Goal: Use online tool/utility: Utilize a website feature to perform a specific function

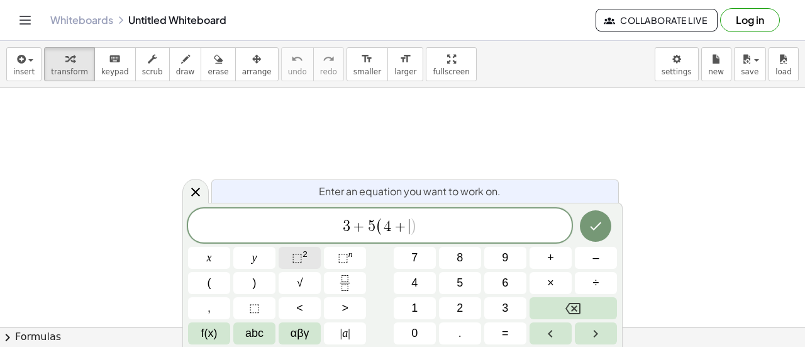
click at [306, 258] on sup "2" at bounding box center [305, 253] width 5 height 9
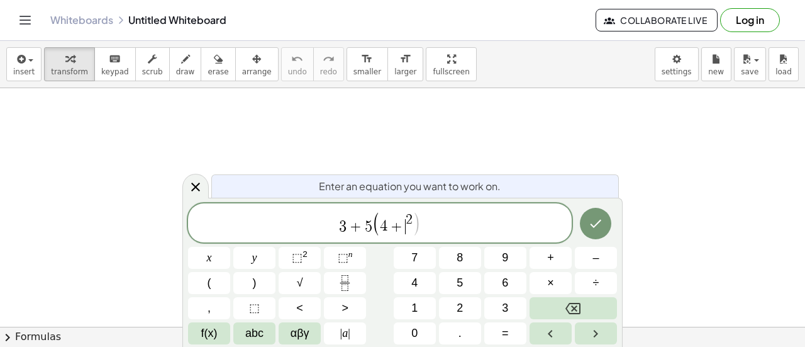
click at [404, 228] on span "+" at bounding box center [397, 226] width 18 height 15
click at [455, 223] on span "3 + 5 ( 4 + 6 2 ) ​" at bounding box center [380, 224] width 384 height 26
click at [582, 222] on button "Done" at bounding box center [595, 223] width 31 height 31
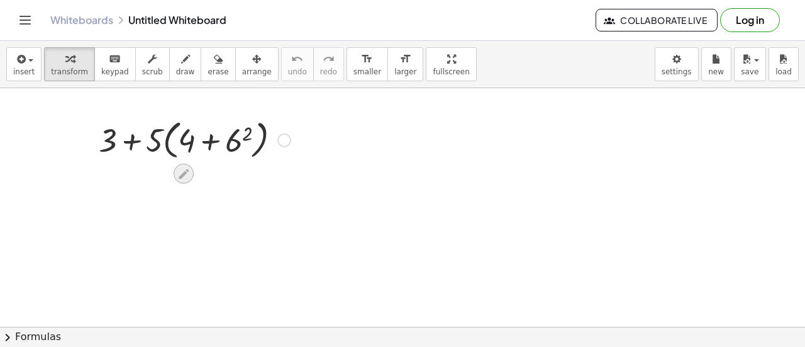
click at [187, 170] on icon at bounding box center [184, 174] width 10 height 10
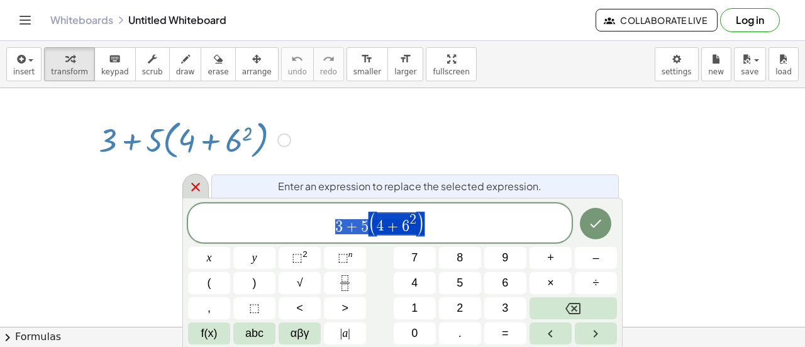
click at [199, 174] on div at bounding box center [195, 186] width 26 height 25
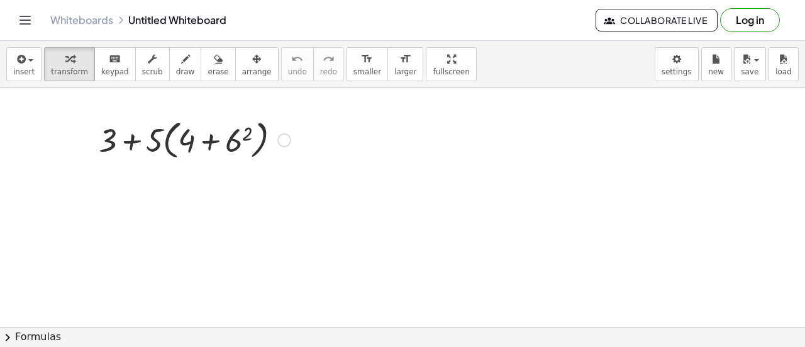
click at [226, 143] on div at bounding box center [194, 139] width 204 height 48
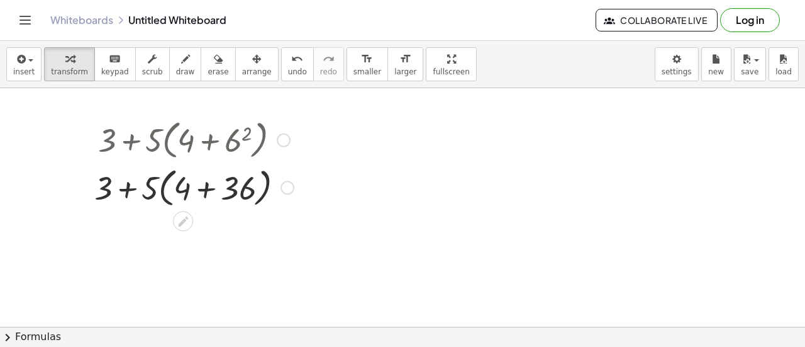
click at [204, 196] on div at bounding box center [194, 186] width 212 height 48
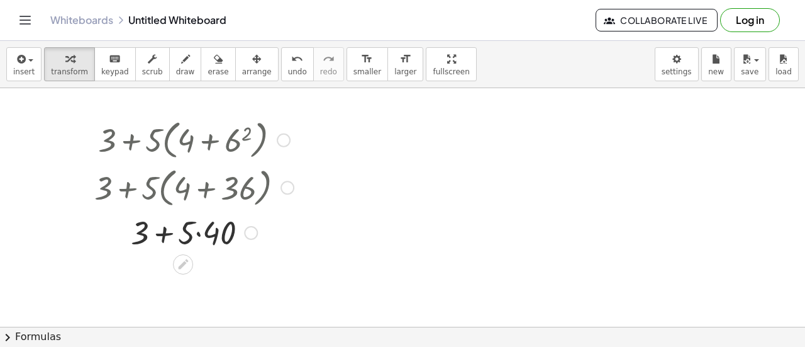
click at [202, 232] on div at bounding box center [194, 231] width 212 height 43
click at [197, 278] on div at bounding box center [194, 274] width 212 height 43
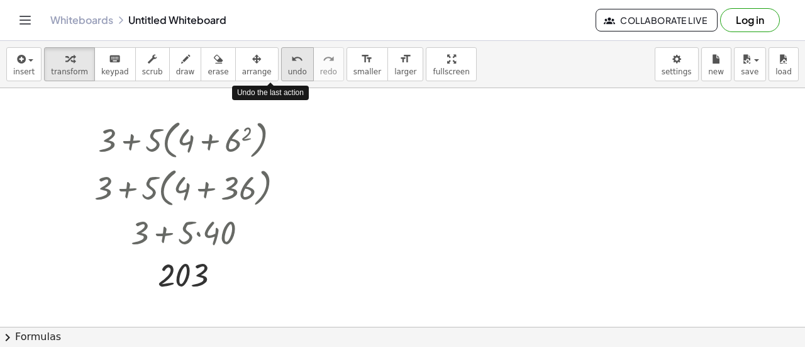
click at [288, 70] on span "undo" at bounding box center [297, 71] width 19 height 9
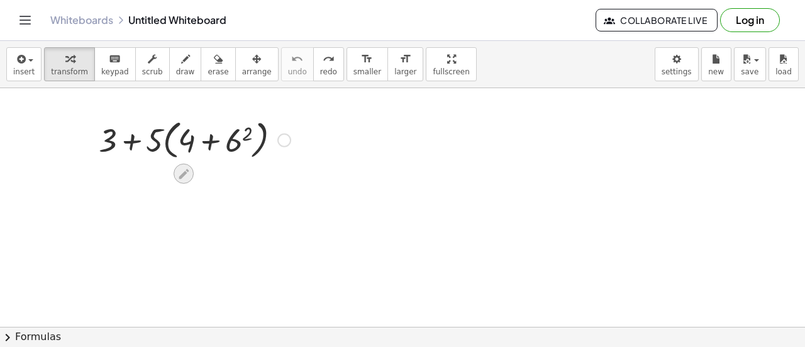
click at [190, 169] on icon at bounding box center [183, 173] width 13 height 13
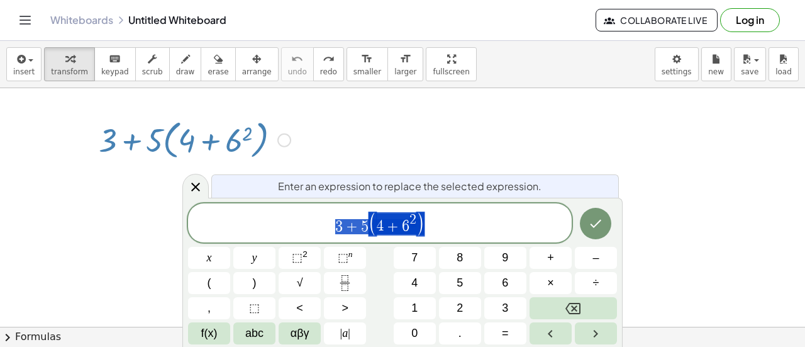
drag, startPoint x: 440, startPoint y: 225, endPoint x: 325, endPoint y: 232, distance: 115.9
click at [325, 232] on span "3 + 5 ( 4 + 6 2 )" at bounding box center [380, 224] width 384 height 26
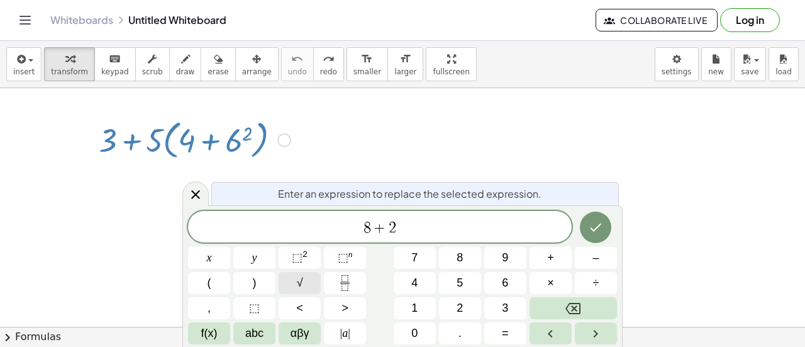
click at [313, 286] on button "√" at bounding box center [300, 283] width 42 height 22
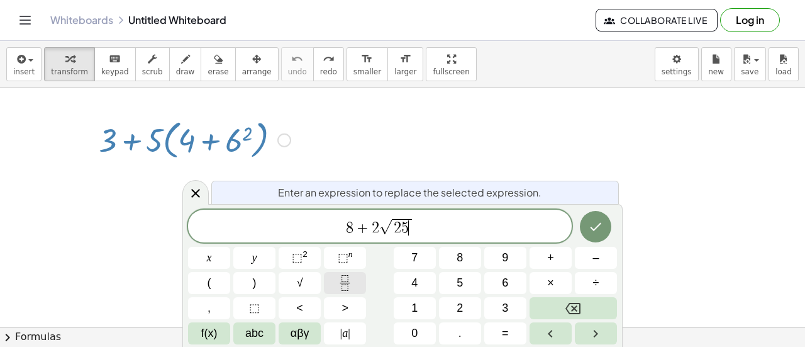
click at [357, 284] on button "Fraction" at bounding box center [345, 283] width 42 height 22
click at [374, 238] on div "8 + ​ 2 √ 2 5" at bounding box center [380, 225] width 384 height 33
click at [422, 240] on div "8 + 2 √ 2 5 ​" at bounding box center [380, 225] width 384 height 33
click at [359, 286] on button "Fraction" at bounding box center [345, 283] width 42 height 22
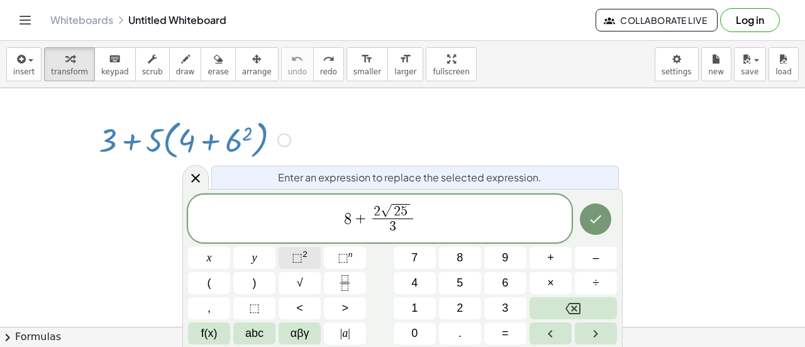
click at [304, 262] on span "⬚ 2" at bounding box center [300, 257] width 16 height 17
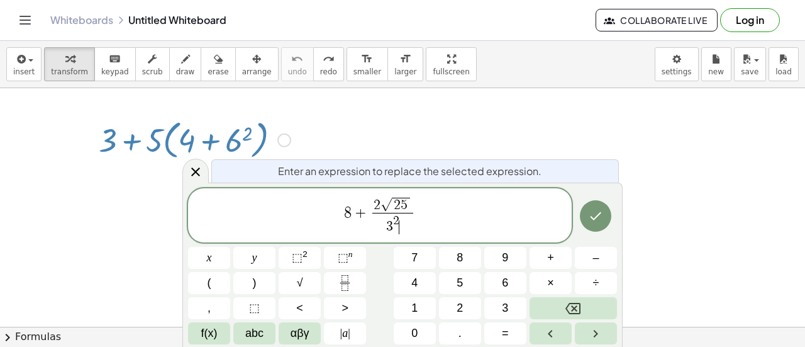
click at [365, 214] on span "+" at bounding box center [361, 212] width 18 height 15
click at [601, 210] on icon "Done" at bounding box center [595, 215] width 15 height 15
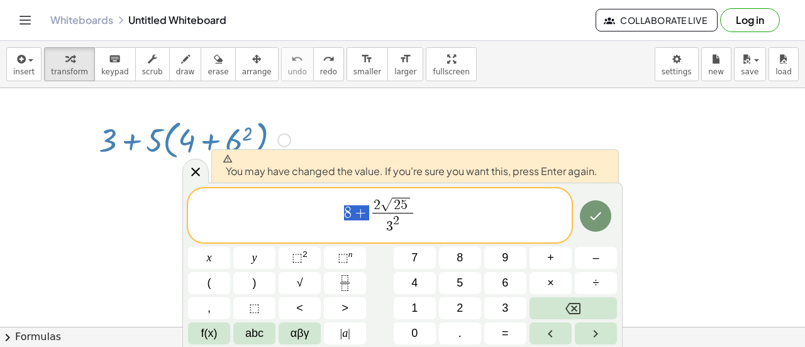
drag, startPoint x: 368, startPoint y: 210, endPoint x: 342, endPoint y: 215, distance: 26.2
click at [359, 201] on span "8 + 2 √ 2 5 3 2 ​" at bounding box center [380, 216] width 384 height 41
click at [367, 206] on span "+" at bounding box center [361, 212] width 18 height 15
click at [374, 202] on span "2" at bounding box center [377, 205] width 7 height 14
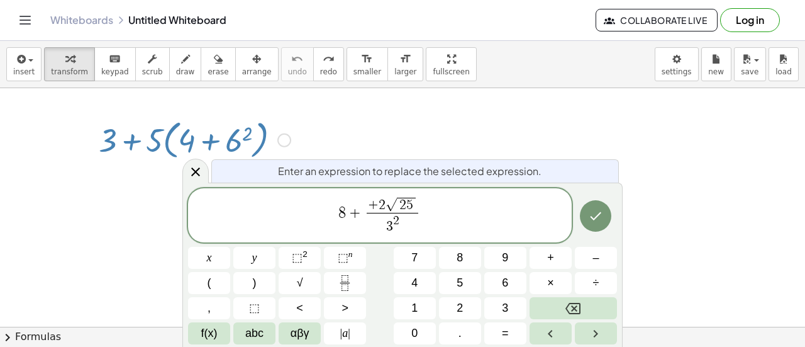
click at [369, 201] on span "+" at bounding box center [373, 205] width 11 height 14
drag, startPoint x: 350, startPoint y: 213, endPoint x: 310, endPoint y: 216, distance: 40.3
click at [586, 218] on button "Done" at bounding box center [595, 215] width 31 height 31
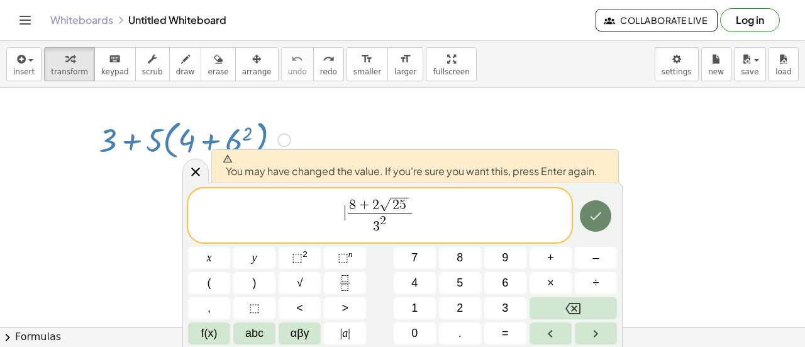
click at [594, 226] on button "Done" at bounding box center [595, 215] width 31 height 31
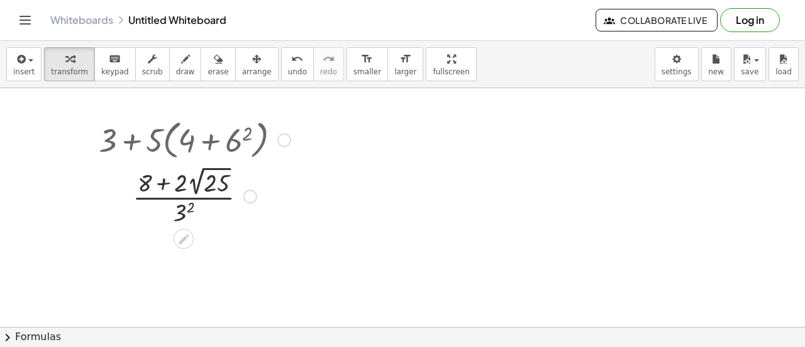
click at [180, 182] on div at bounding box center [194, 194] width 204 height 65
click at [283, 135] on div at bounding box center [284, 140] width 14 height 14
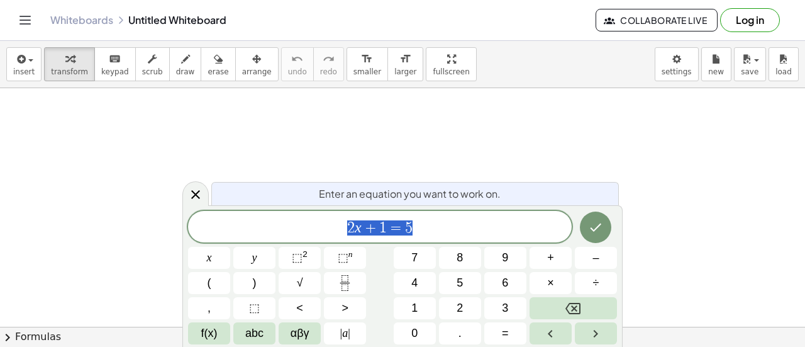
drag, startPoint x: 463, startPoint y: 237, endPoint x: 325, endPoint y: 233, distance: 138.5
click at [325, 233] on div "****** 2 x + 1 = 5" at bounding box center [380, 226] width 384 height 31
click at [309, 278] on button "√" at bounding box center [300, 283] width 42 height 22
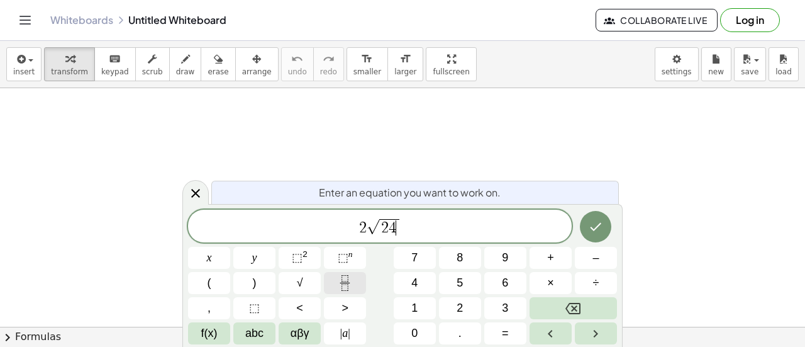
click at [360, 277] on button "Fraction" at bounding box center [345, 283] width 42 height 22
click at [403, 231] on span "2 √ 2 4 ​" at bounding box center [380, 227] width 384 height 20
click at [353, 285] on button "Fraction" at bounding box center [345, 283] width 42 height 22
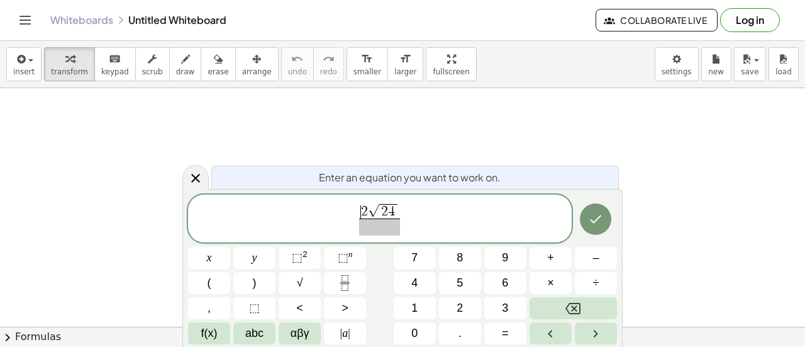
click at [360, 204] on span "​ 2 √ 2 4" at bounding box center [379, 211] width 41 height 16
click at [356, 212] on span "+" at bounding box center [360, 211] width 11 height 14
click at [387, 230] on span "​" at bounding box center [380, 226] width 64 height 17
click at [315, 255] on button "⬚ 2" at bounding box center [300, 258] width 42 height 22
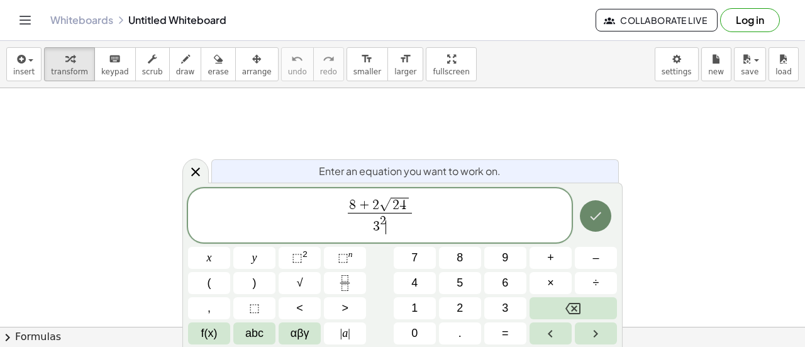
click at [590, 212] on icon "Done" at bounding box center [595, 215] width 15 height 15
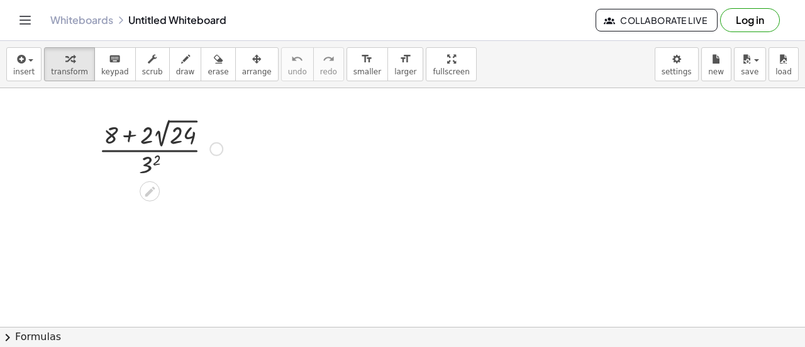
click at [160, 142] on div at bounding box center [160, 147] width 137 height 65
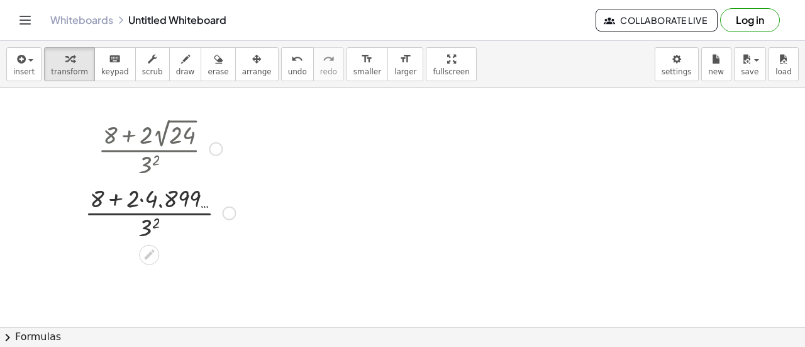
click at [162, 206] on div at bounding box center [161, 211] width 164 height 63
click at [107, 204] on div at bounding box center [161, 211] width 164 height 63
click at [152, 230] on div at bounding box center [161, 211] width 164 height 63
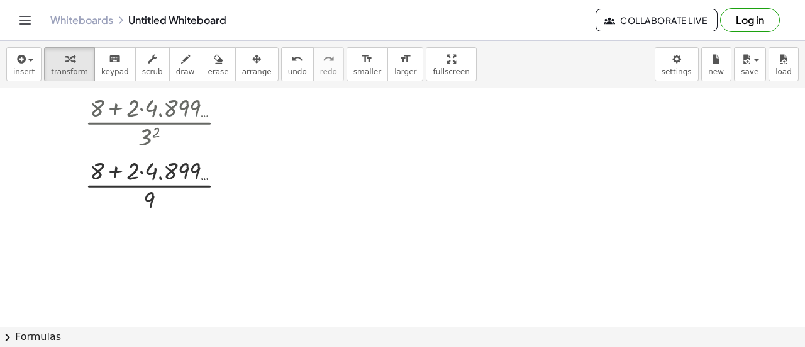
scroll to position [115, 0]
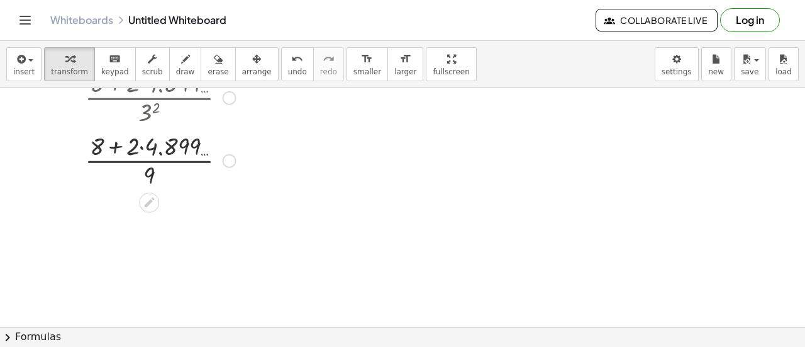
click at [149, 172] on div at bounding box center [161, 159] width 164 height 63
click at [94, 148] on div at bounding box center [161, 159] width 164 height 63
click at [145, 144] on div at bounding box center [161, 159] width 164 height 63
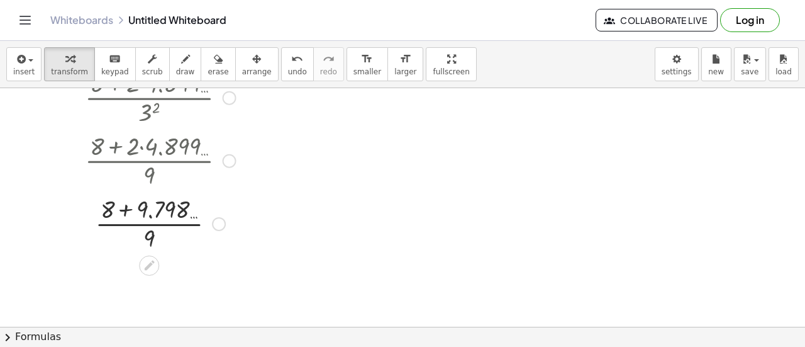
click at [140, 213] on div at bounding box center [161, 222] width 164 height 63
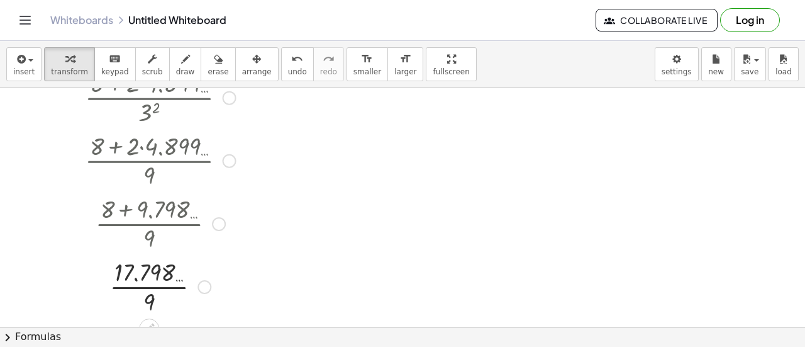
click at [142, 277] on div at bounding box center [161, 285] width 164 height 63
click at [148, 298] on div at bounding box center [161, 285] width 164 height 63
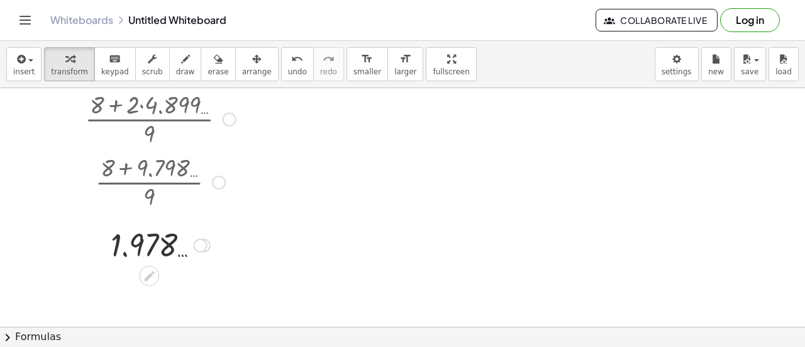
click at [145, 254] on div at bounding box center [161, 244] width 164 height 42
click at [130, 247] on div at bounding box center [161, 244] width 164 height 42
click at [107, 238] on div at bounding box center [161, 244] width 164 height 42
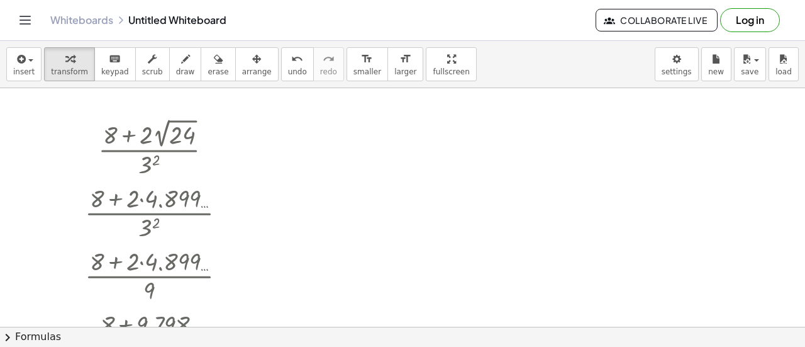
scroll to position [1, 0]
click at [194, 129] on div at bounding box center [161, 146] width 164 height 65
click at [186, 133] on div at bounding box center [161, 146] width 164 height 65
click at [220, 147] on div at bounding box center [216, 148] width 14 height 14
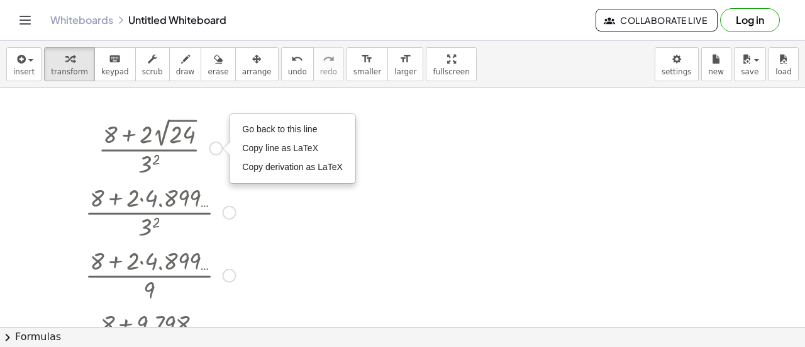
click at [127, 135] on div at bounding box center [161, 146] width 164 height 65
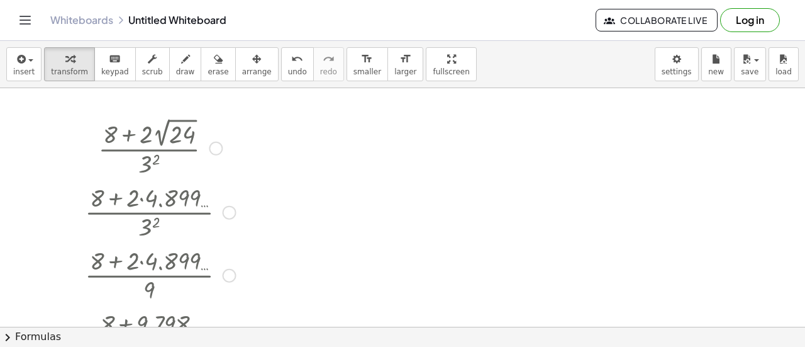
drag, startPoint x: 127, startPoint y: 135, endPoint x: 213, endPoint y: 134, distance: 85.6
click at [213, 134] on div at bounding box center [161, 146] width 164 height 65
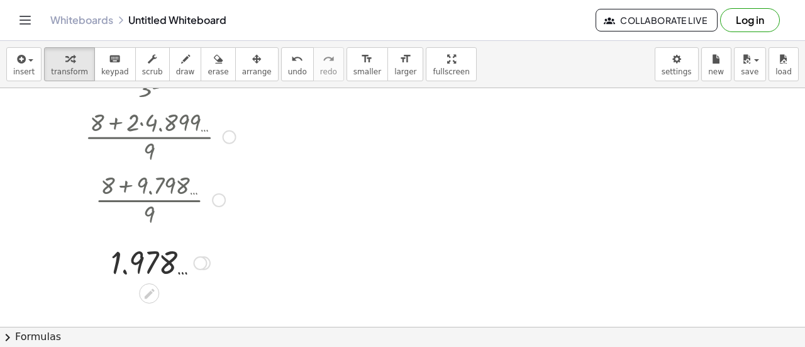
scroll to position [86, 0]
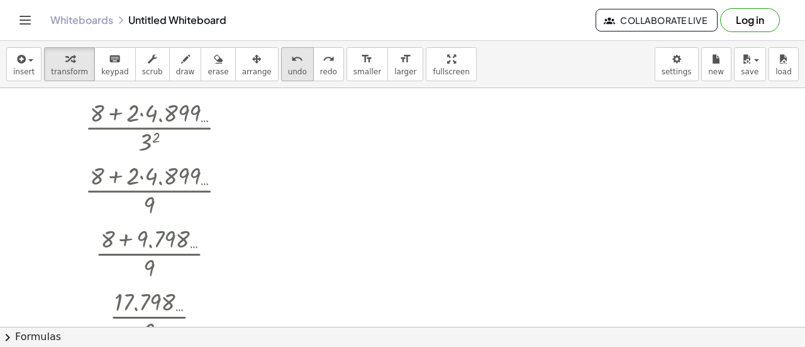
click at [288, 75] on span "undo" at bounding box center [297, 71] width 19 height 9
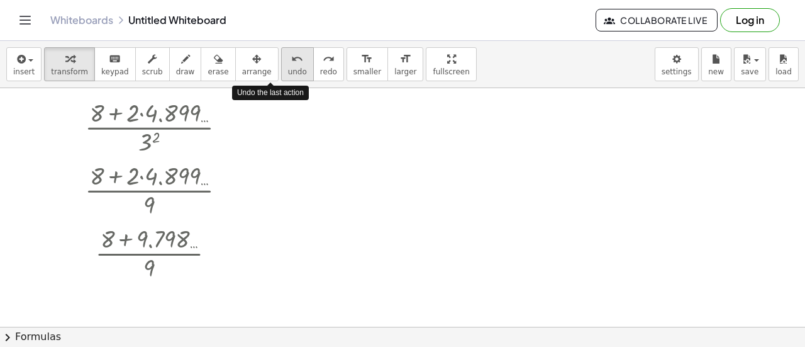
click at [288, 75] on span "undo" at bounding box center [297, 71] width 19 height 9
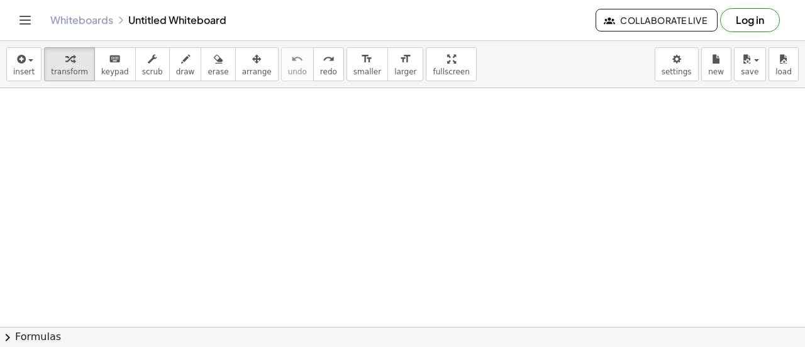
scroll to position [0, 0]
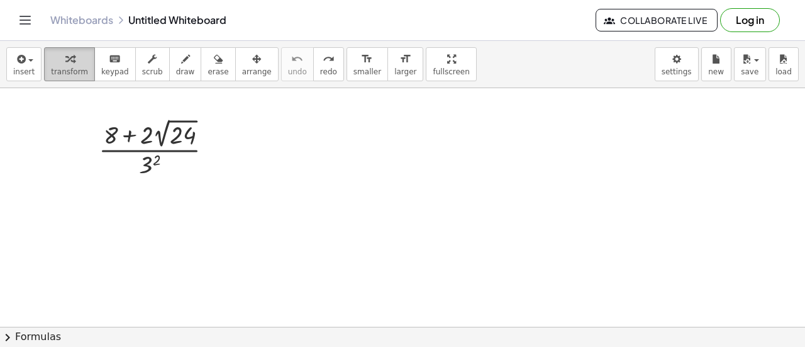
click at [79, 60] on div "button" at bounding box center [69, 58] width 37 height 15
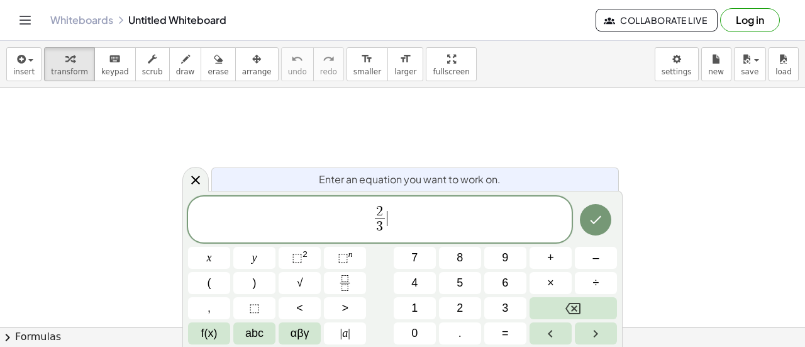
click at [406, 225] on span "2 3 ​ ​" at bounding box center [380, 220] width 384 height 33
click at [230, 247] on div at bounding box center [209, 258] width 42 height 22
click at [590, 222] on icon "Done" at bounding box center [595, 219] width 15 height 15
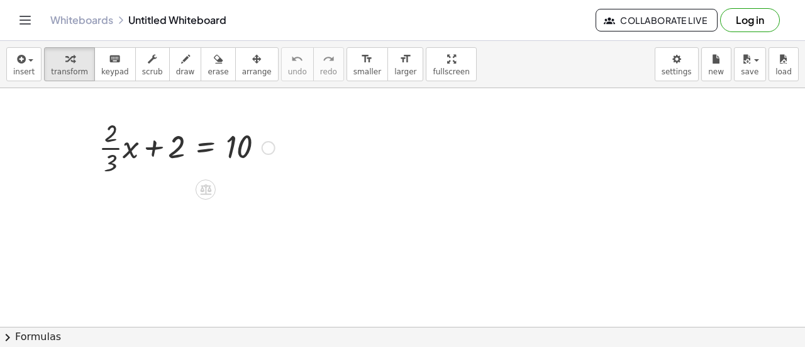
click at [114, 149] on div at bounding box center [186, 146] width 189 height 63
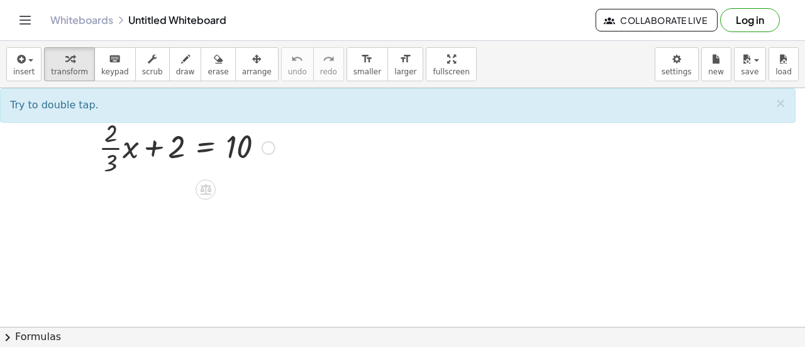
click at [154, 152] on div at bounding box center [186, 146] width 189 height 63
